Goal: Find specific page/section: Find specific page/section

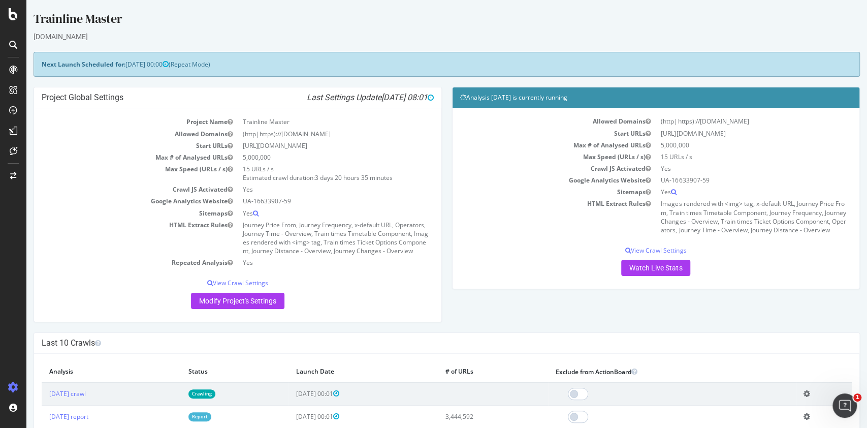
click at [295, 33] on div "[DOMAIN_NAME]" at bounding box center [447, 36] width 826 height 10
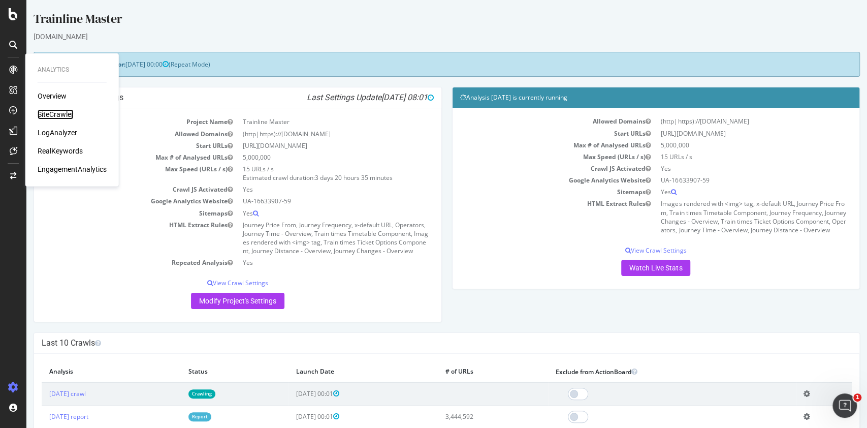
click at [50, 118] on div "SiteCrawler" at bounding box center [56, 114] width 36 height 10
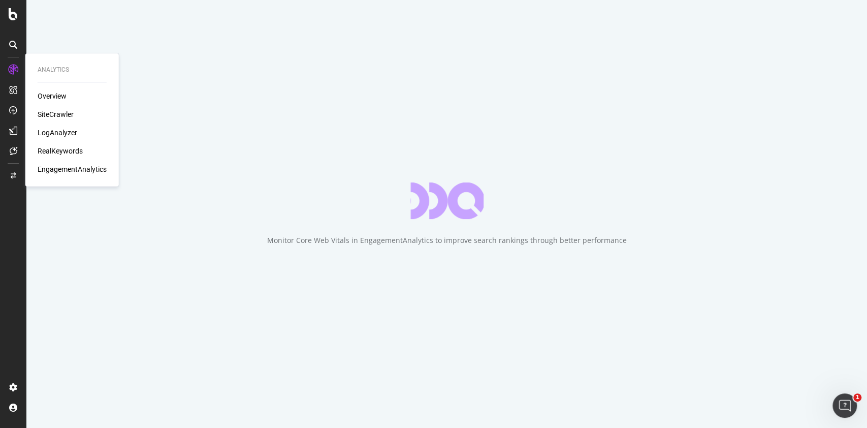
click at [67, 116] on div "SiteCrawler" at bounding box center [56, 114] width 36 height 10
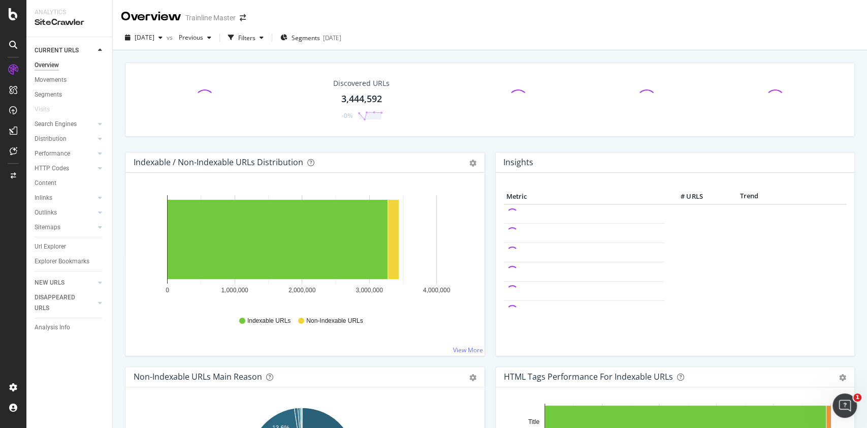
click at [279, 54] on div "Discovered URLs 3,444,592 -0% Indexable / Non-Indexable URLs Distribution Bar B…" at bounding box center [490, 264] width 754 height 428
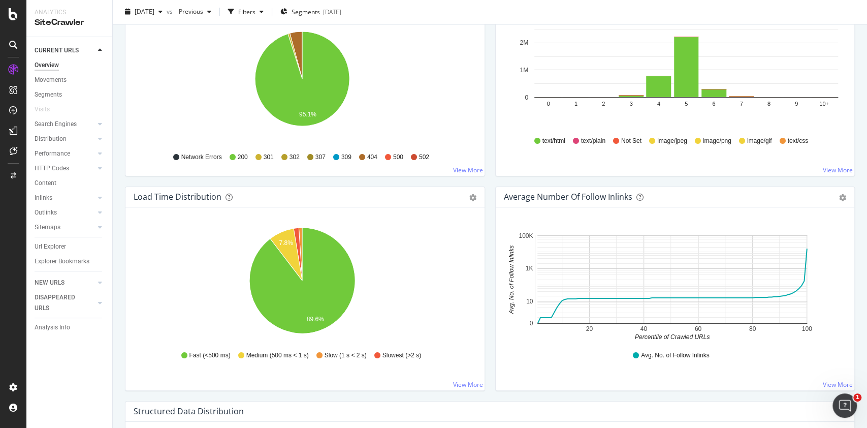
scroll to position [609, 0]
